Goal: Task Accomplishment & Management: Use online tool/utility

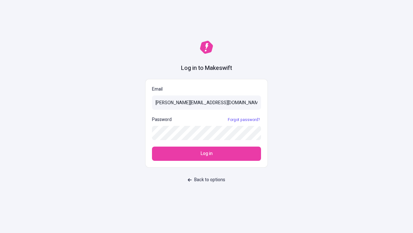
type input "[PERSON_NAME][EMAIL_ADDRESS][DOMAIN_NAME]"
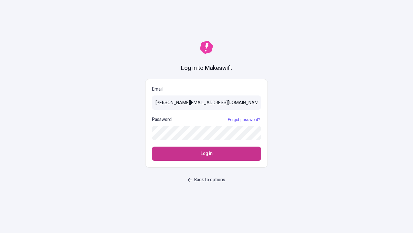
click at [207, 153] on span "Log in" at bounding box center [207, 153] width 12 height 7
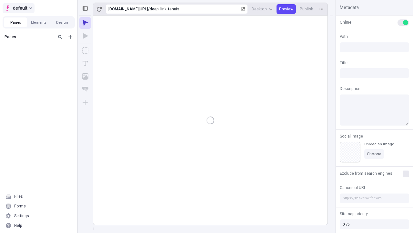
click at [18, 8] on span "default" at bounding box center [20, 8] width 15 height 8
type input "/deep-link-tenuis"
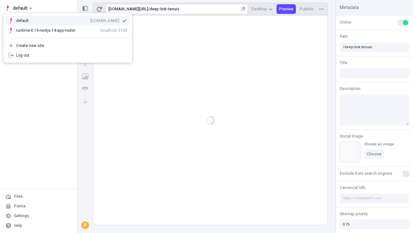
click at [90, 19] on div "qee9k4dy7d.staging.makeswift.site" at bounding box center [104, 20] width 29 height 5
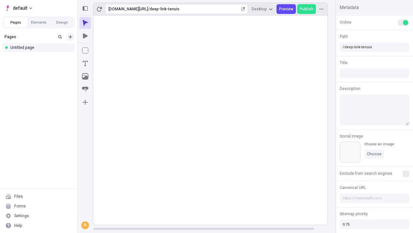
click at [70, 37] on icon "Add new" at bounding box center [70, 37] width 4 height 4
click at [41, 58] on div "Blank page" at bounding box center [41, 59] width 62 height 10
type input "/page"
